Goal: Task Accomplishment & Management: Manage account settings

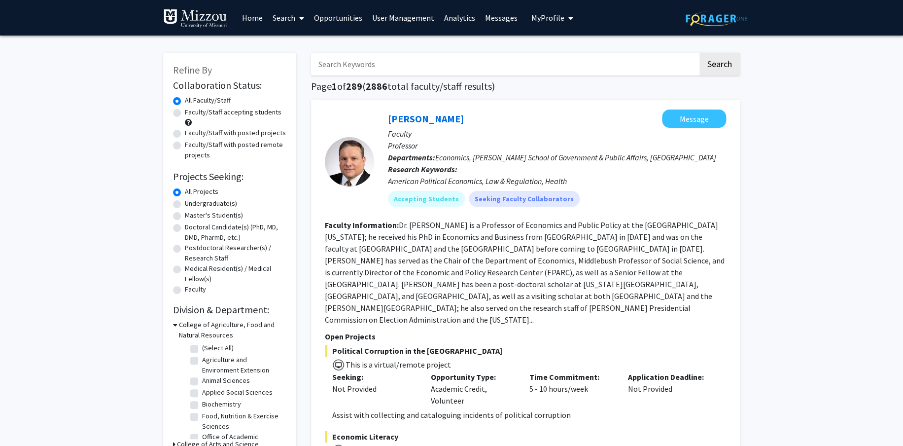
click at [417, 67] on input "Search Keywords" at bounding box center [504, 64] width 387 height 23
click at [700, 53] on button "Search" at bounding box center [720, 64] width 40 height 23
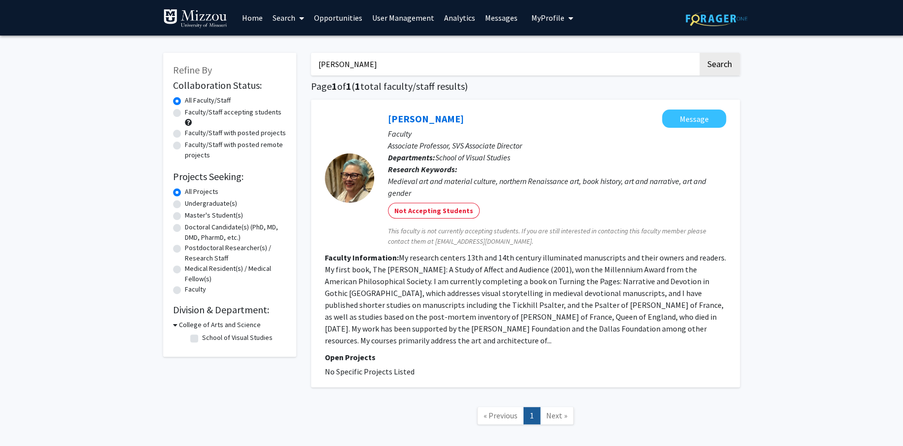
drag, startPoint x: 353, startPoint y: 62, endPoint x: 227, endPoint y: 51, distance: 125.7
click at [311, 53] on input "[PERSON_NAME]" at bounding box center [504, 64] width 387 height 23
type input "pazia"
click at [700, 53] on button "Search" at bounding box center [720, 64] width 40 height 23
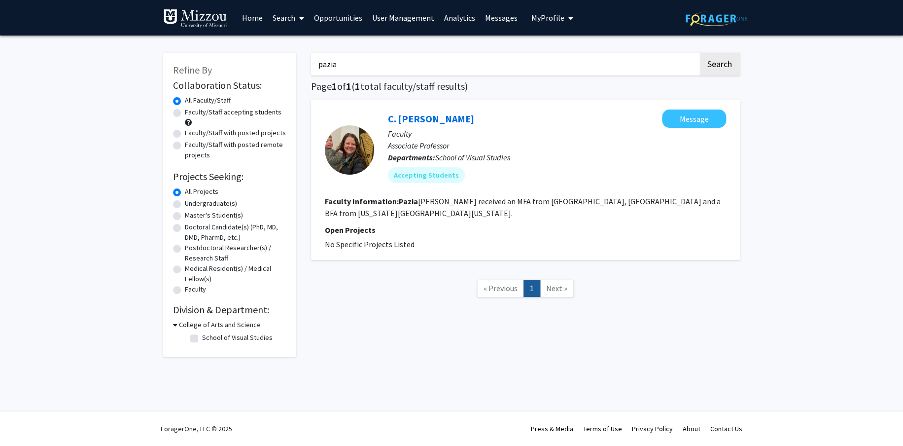
click at [538, 18] on span "My Profile" at bounding box center [548, 18] width 33 height 10
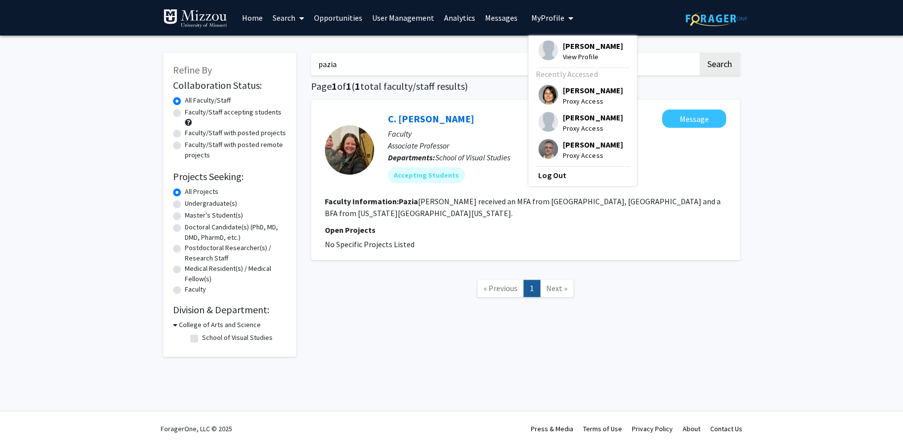
click at [389, 16] on link "User Management" at bounding box center [403, 17] width 72 height 35
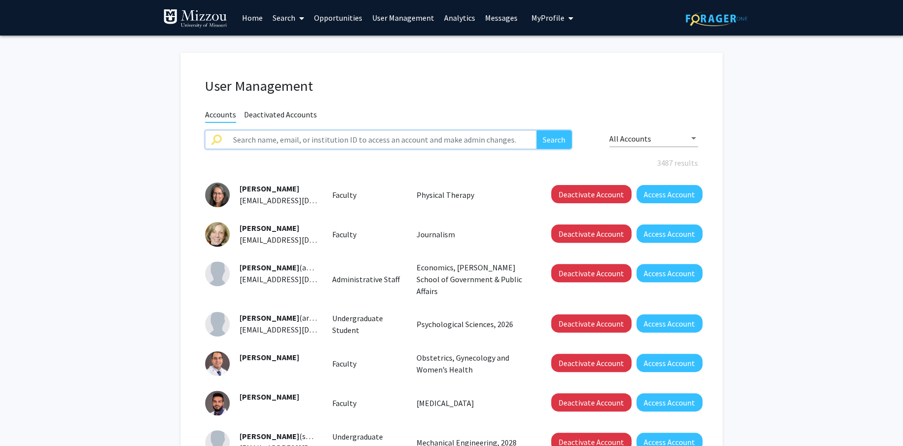
click at [429, 141] on input "text" at bounding box center [381, 139] width 309 height 19
type input "pazia"
click at [556, 135] on button "Search" at bounding box center [555, 139] width 36 height 19
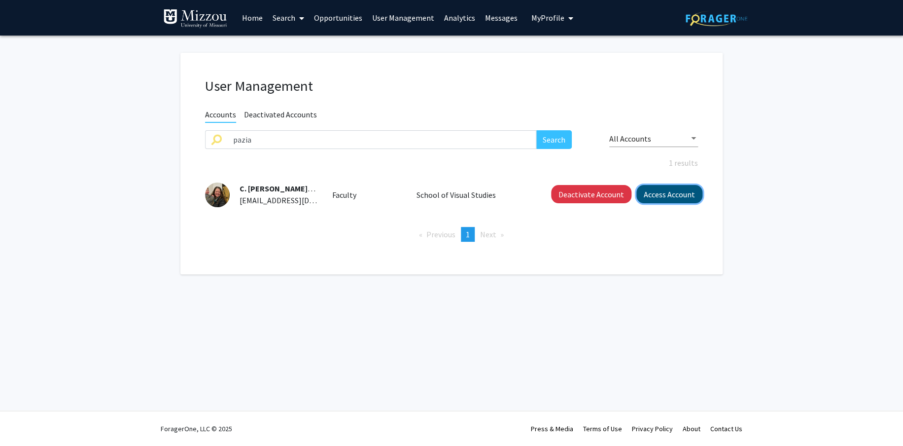
click at [660, 198] on button "Access Account" at bounding box center [670, 194] width 66 height 18
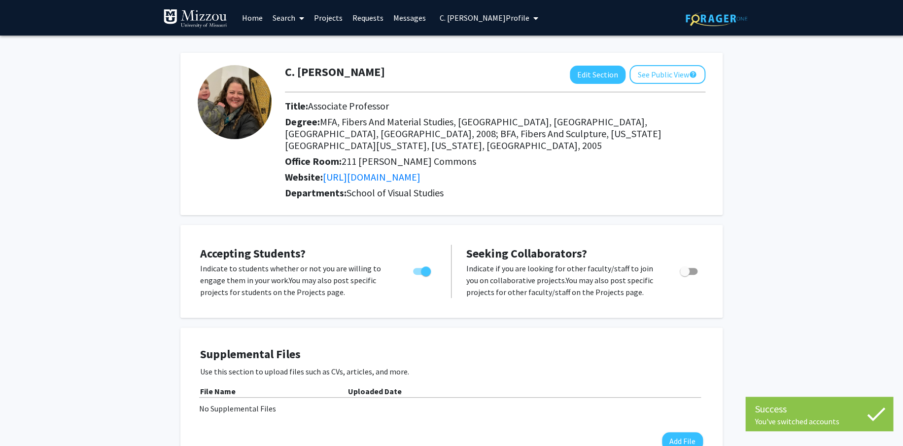
click at [325, 18] on link "Projects" at bounding box center [328, 17] width 38 height 35
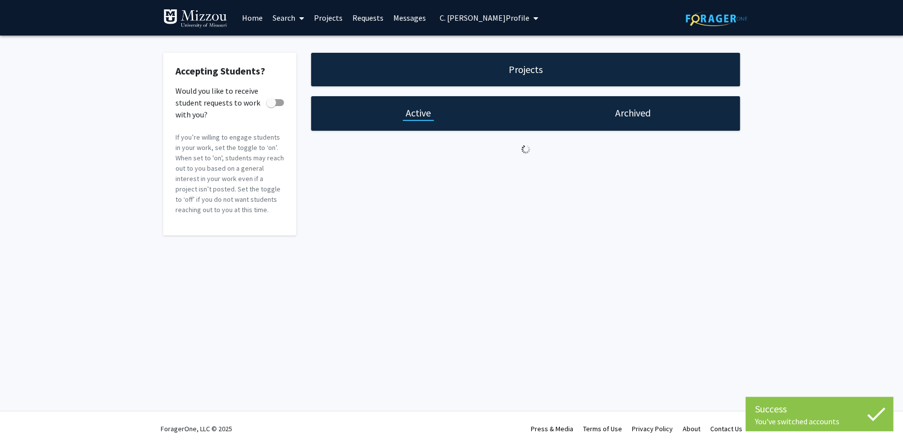
checkbox input "true"
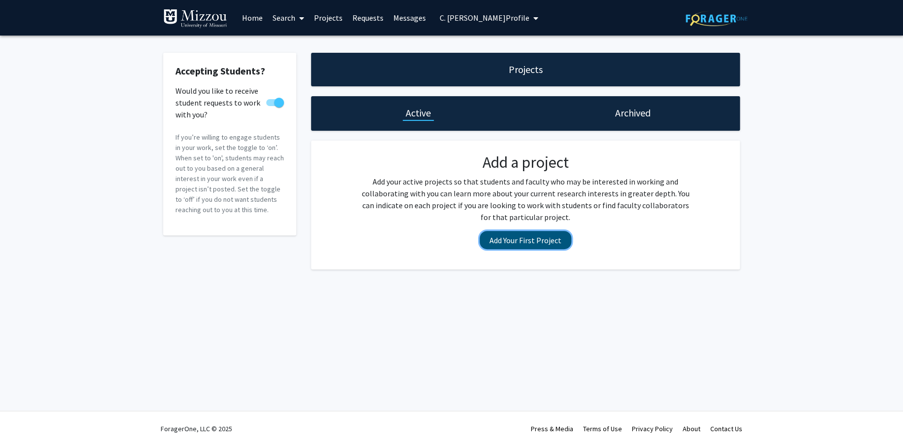
click at [515, 241] on button "Add Your First Project" at bounding box center [526, 240] width 92 height 18
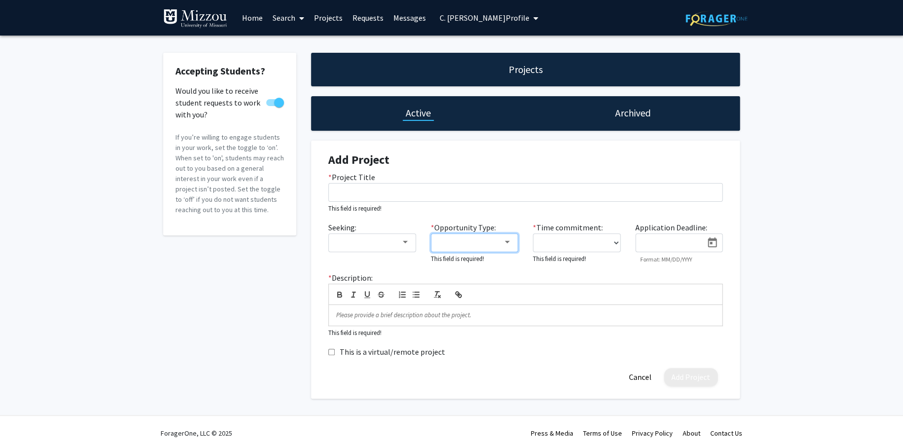
click at [508, 242] on div at bounding box center [507, 242] width 5 height 2
